Goal: Transaction & Acquisition: Purchase product/service

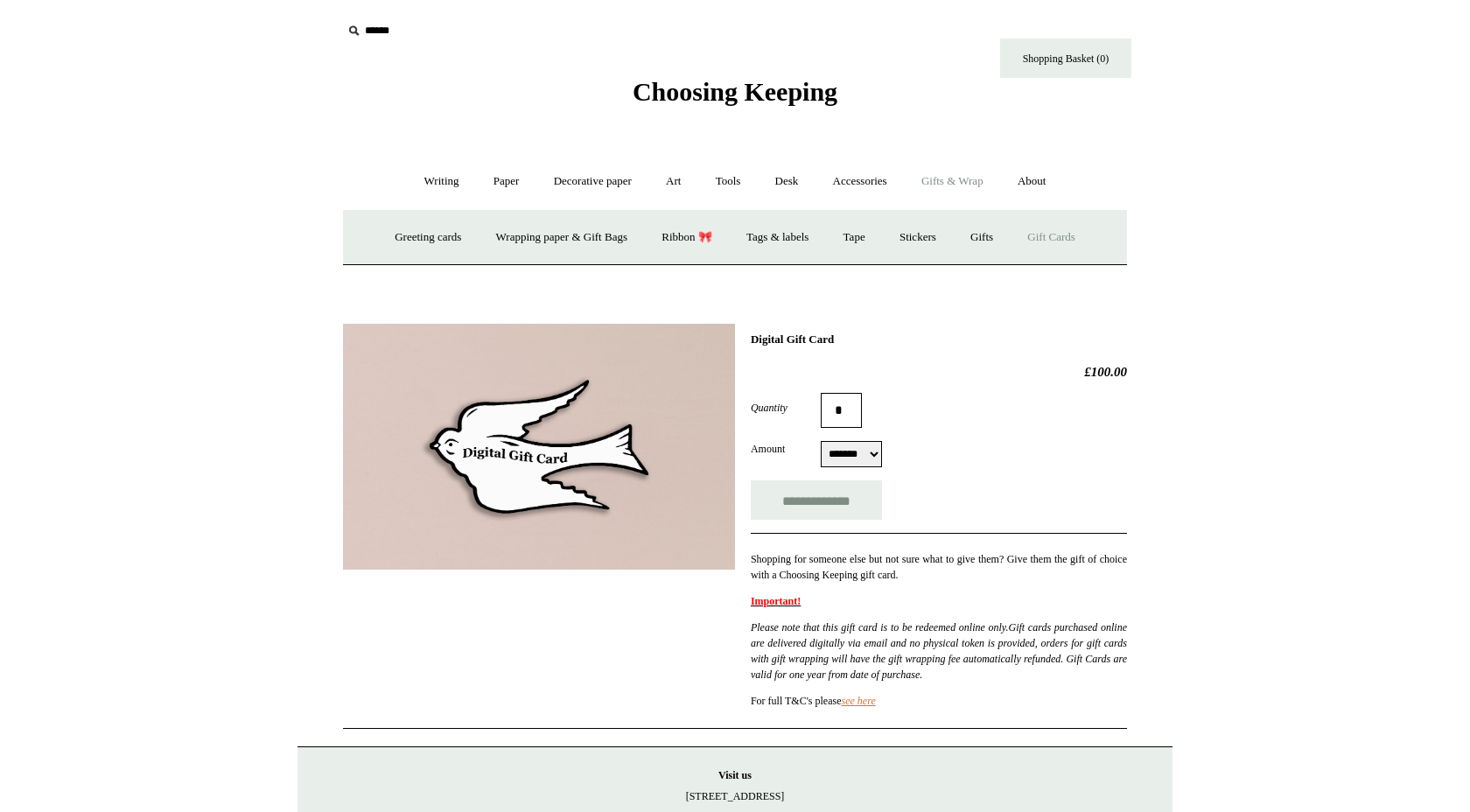
select select "*******"
